Goal: Information Seeking & Learning: Learn about a topic

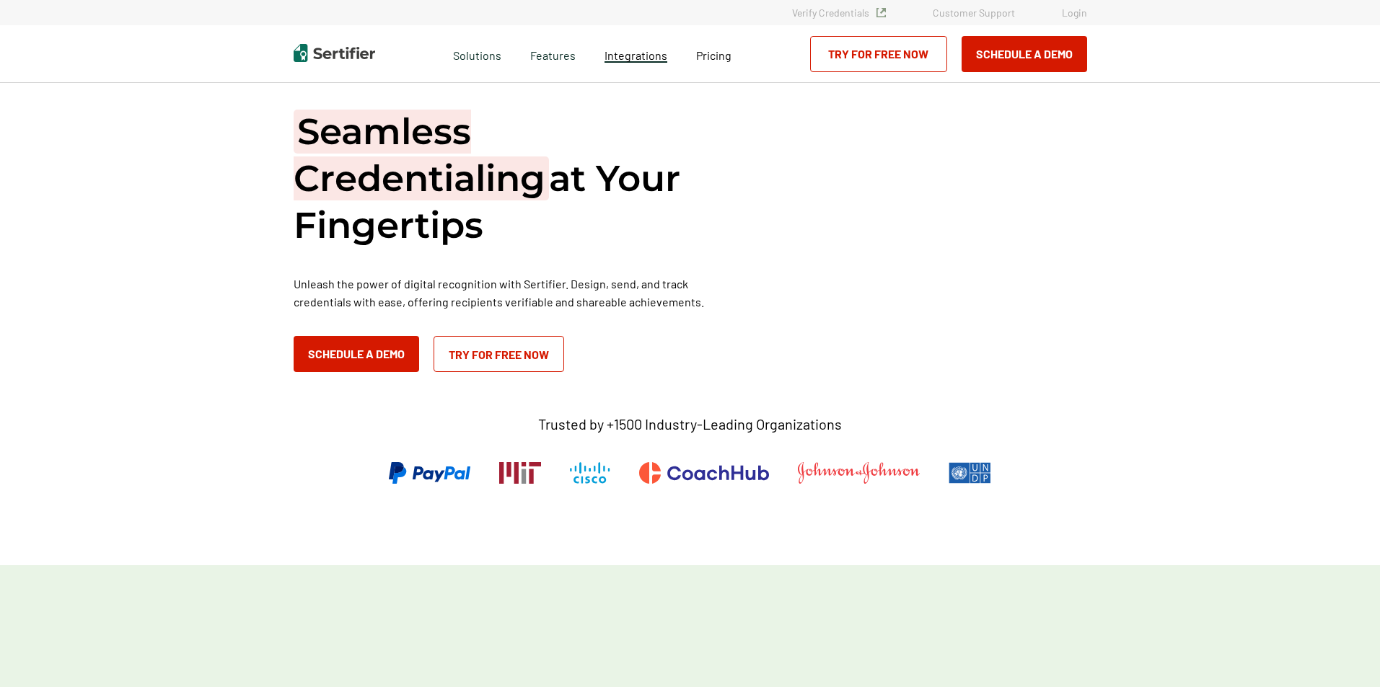
click at [646, 53] on span "Integrations" at bounding box center [635, 55] width 63 height 14
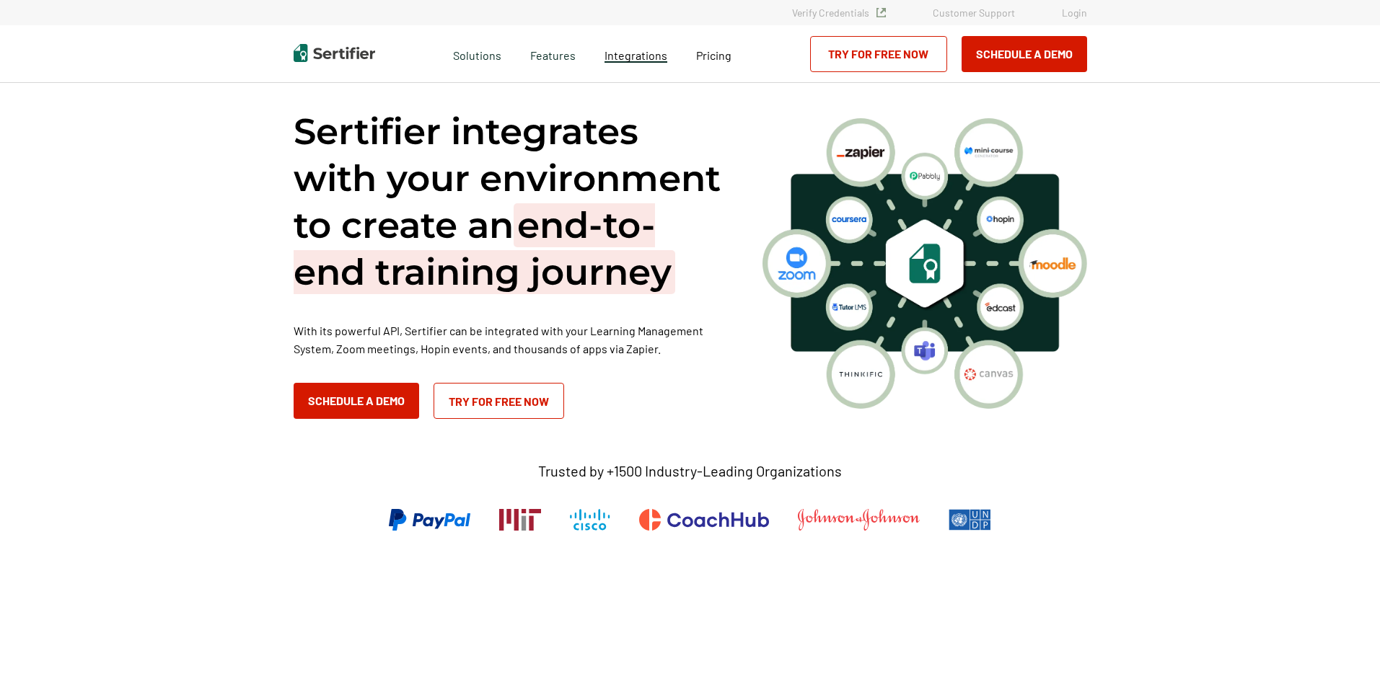
click at [656, 56] on span "Integrations" at bounding box center [635, 55] width 63 height 14
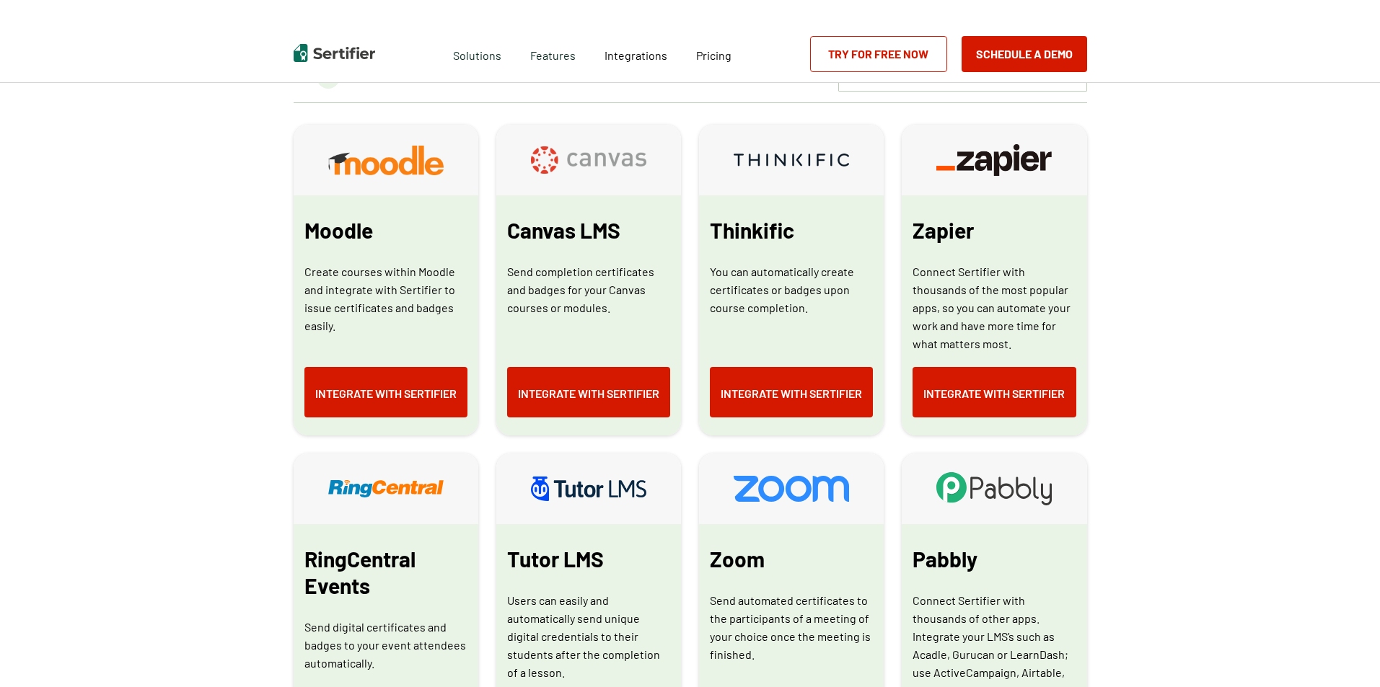
scroll to position [793, 0]
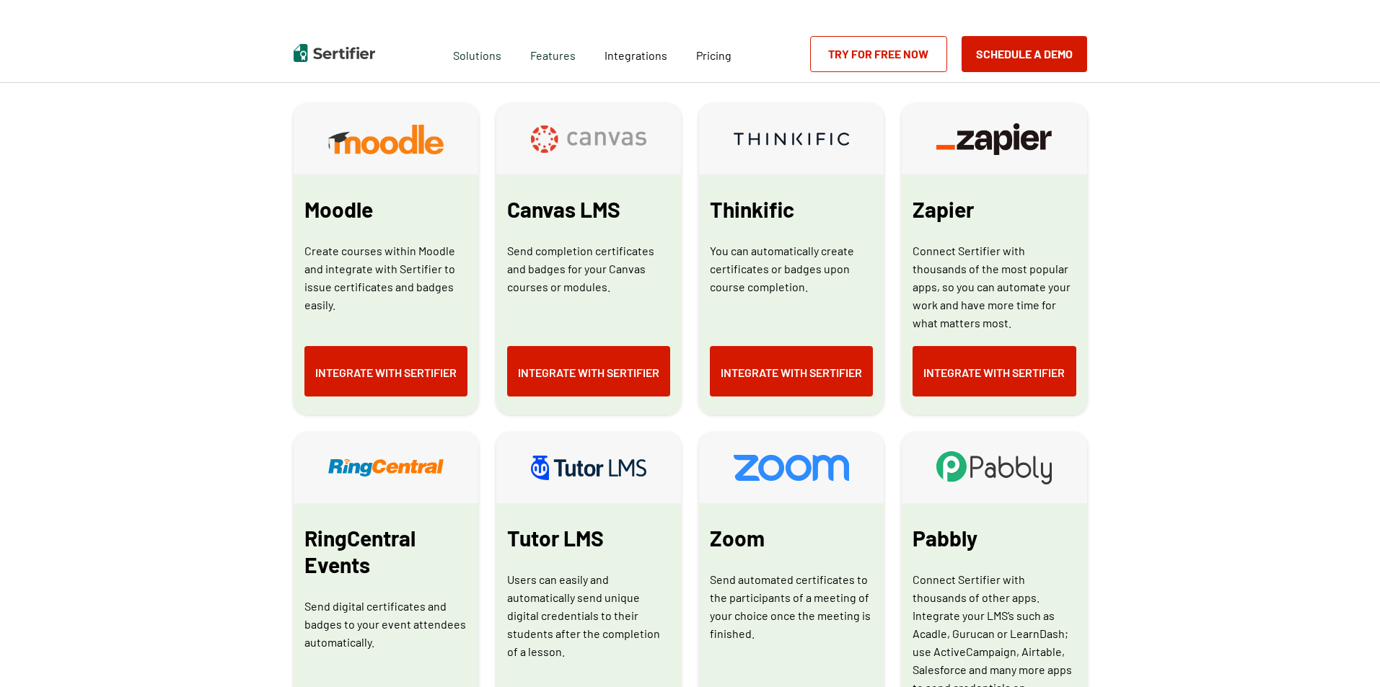
click at [373, 200] on span "Thinkific" at bounding box center [338, 209] width 69 height 27
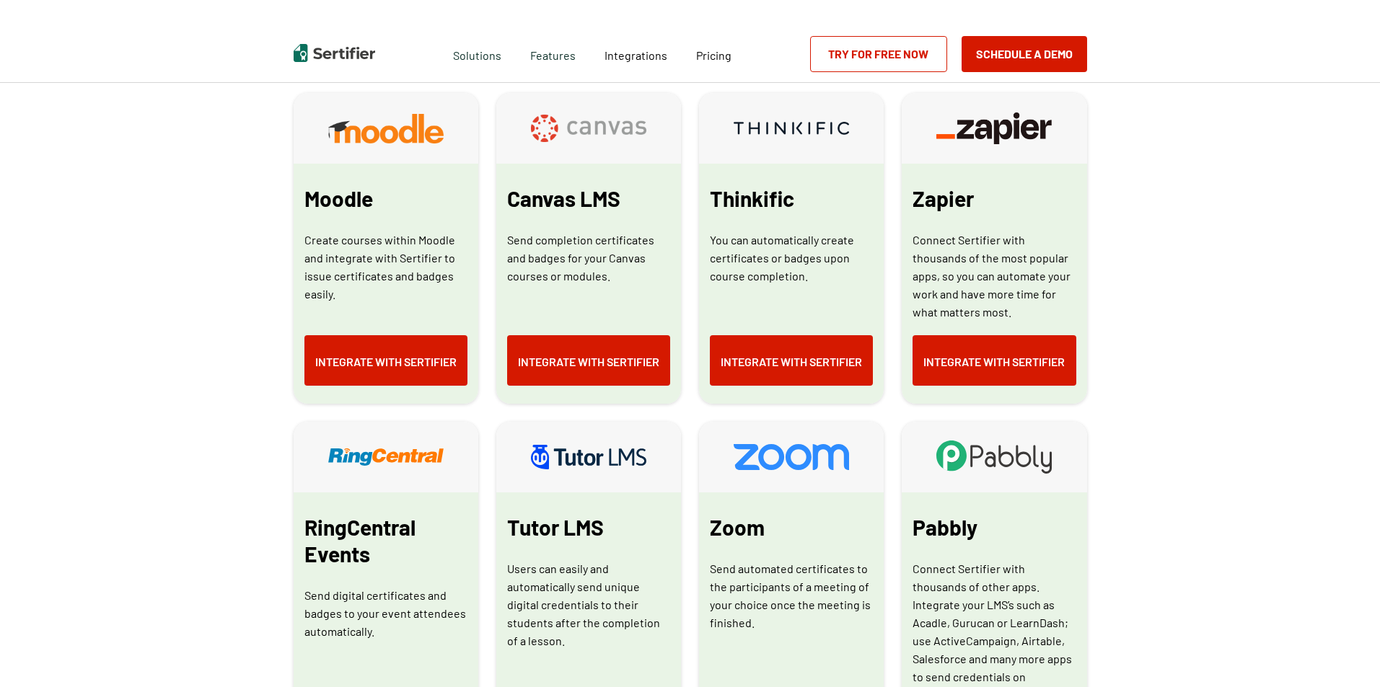
scroll to position [865, 0]
